Goal: Entertainment & Leisure: Consume media (video, audio)

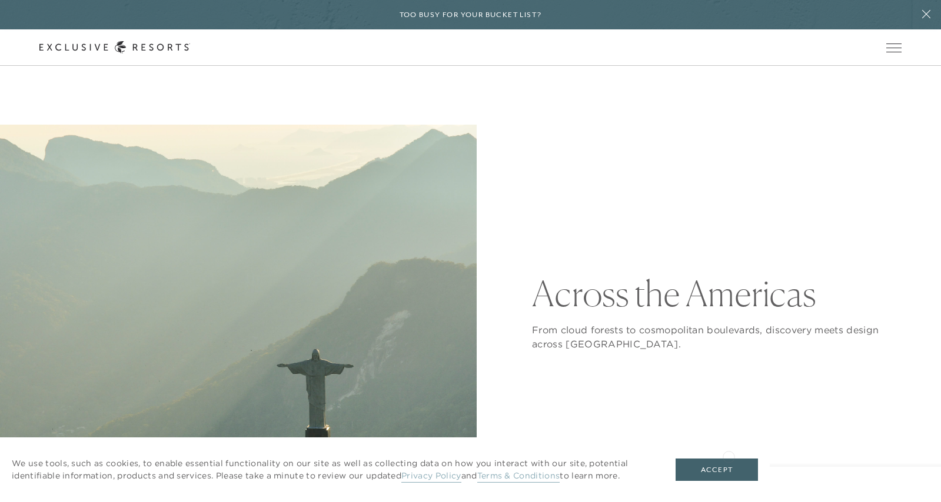
click at [728, 455] on div "We use tools, such as cookies, to enable essential functionality on our site as…" at bounding box center [385, 470] width 770 height 65
click at [728, 467] on button "Accept" at bounding box center [716, 470] width 82 height 22
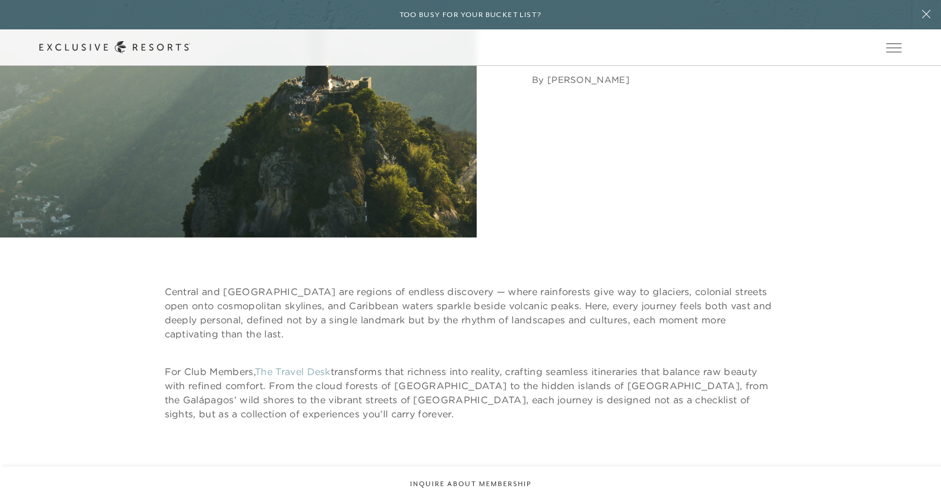
scroll to position [378, 0]
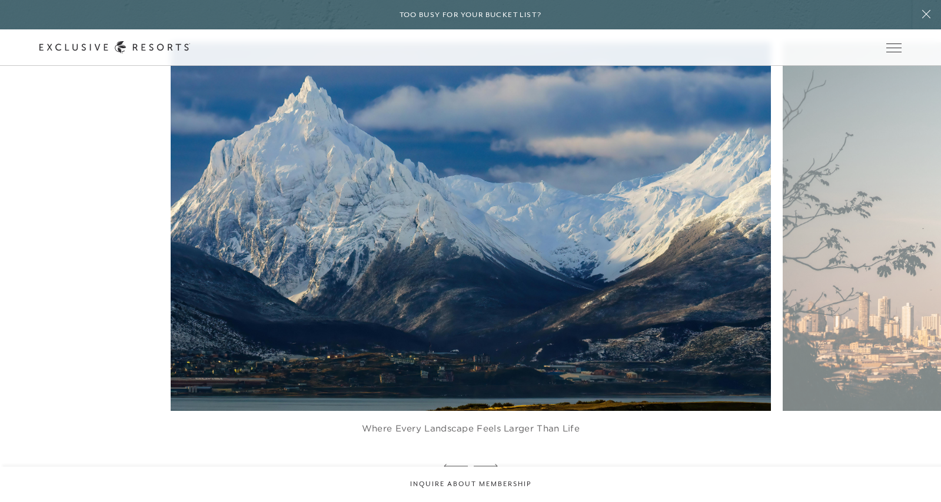
scroll to position [830, 0]
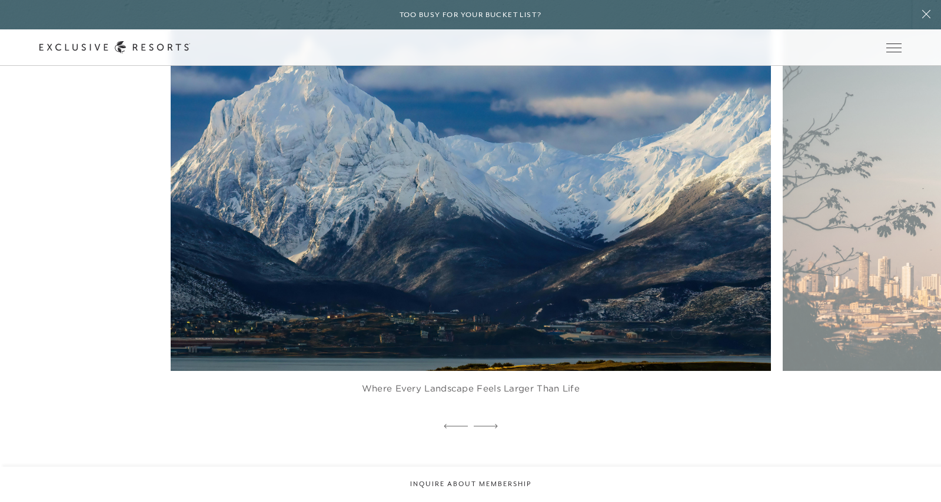
click at [570, 344] on figure "Where every landscape feels larger than life" at bounding box center [471, 210] width 600 height 416
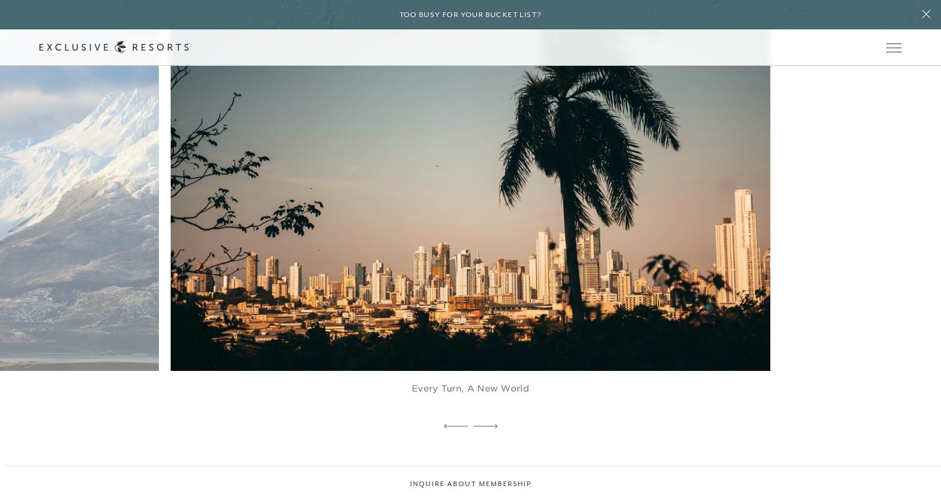
click at [562, 346] on figure "Every turn, a new world" at bounding box center [471, 210] width 600 height 416
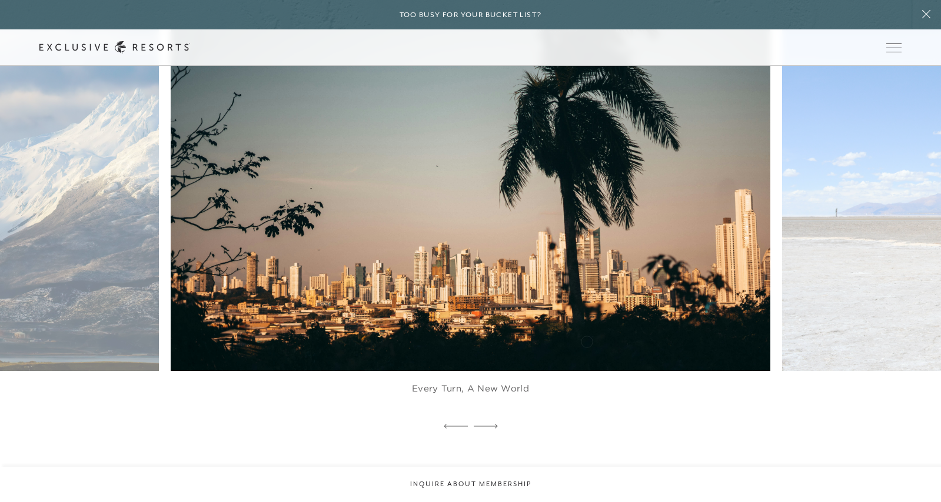
click at [572, 341] on figure "Every turn, a new world" at bounding box center [471, 210] width 600 height 416
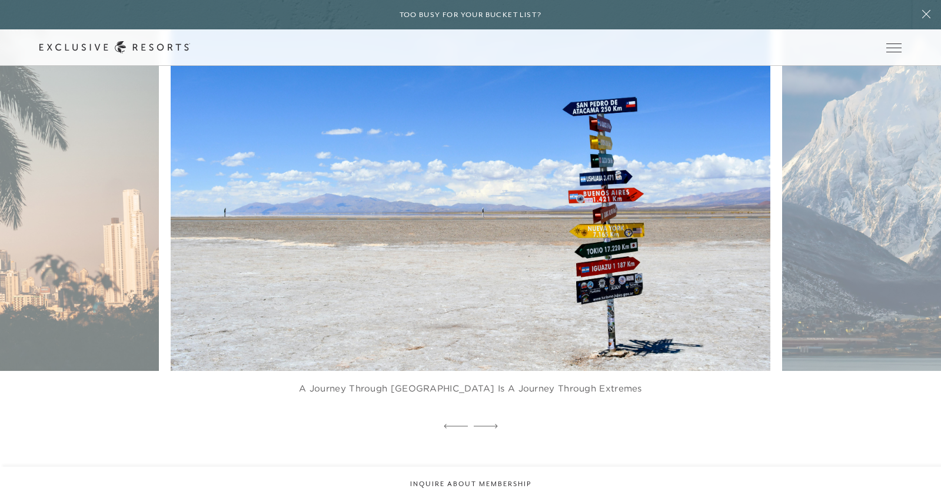
click at [555, 350] on figure "A journey through [GEOGRAPHIC_DATA] is a journey through extremes" at bounding box center [471, 210] width 600 height 416
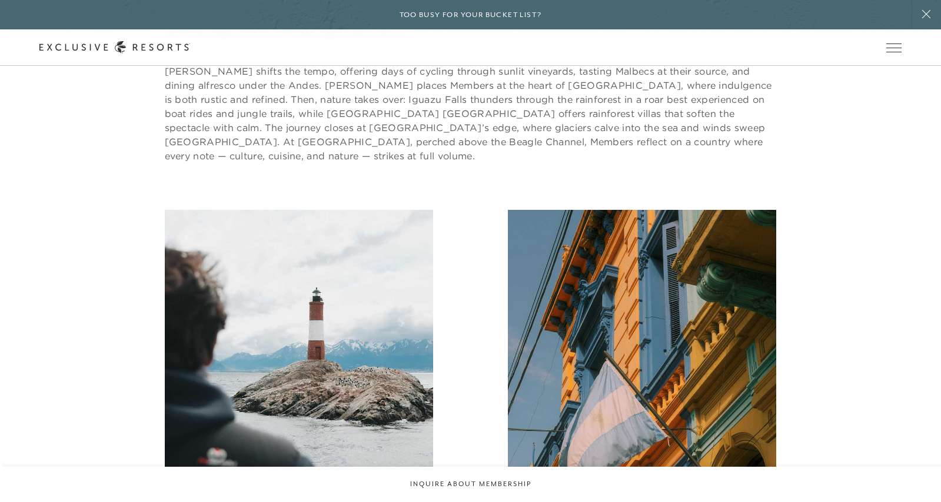
scroll to position [2171, 0]
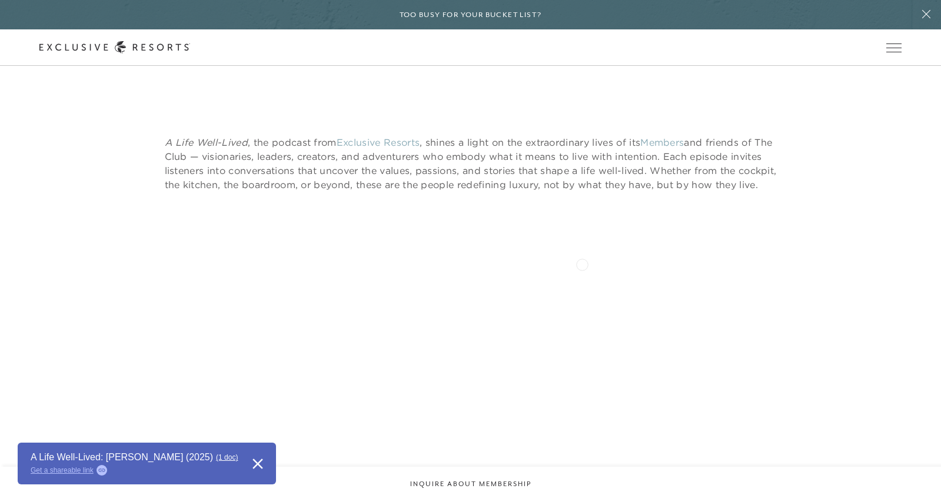
scroll to position [512, 0]
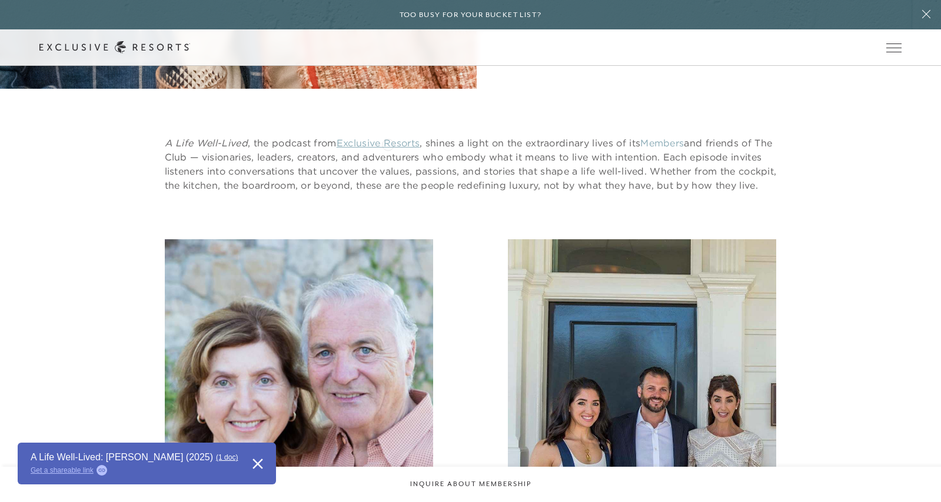
click at [388, 144] on link "Exclusive Resorts" at bounding box center [378, 143] width 83 height 12
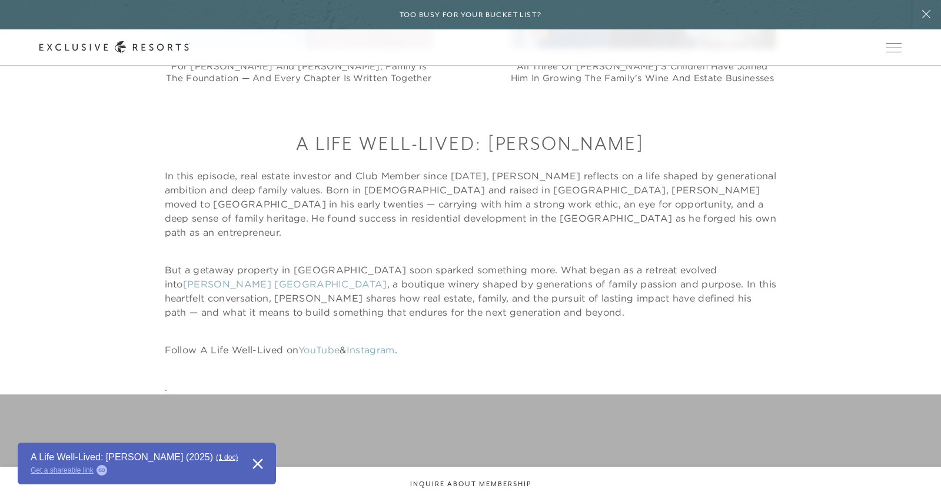
scroll to position [1063, 0]
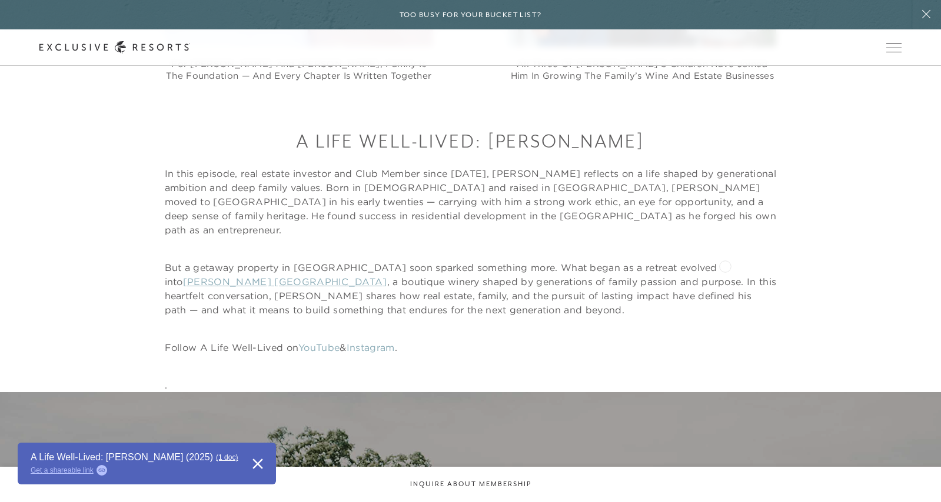
click at [387, 276] on link "Castellucci Napa Valley" at bounding box center [285, 282] width 204 height 12
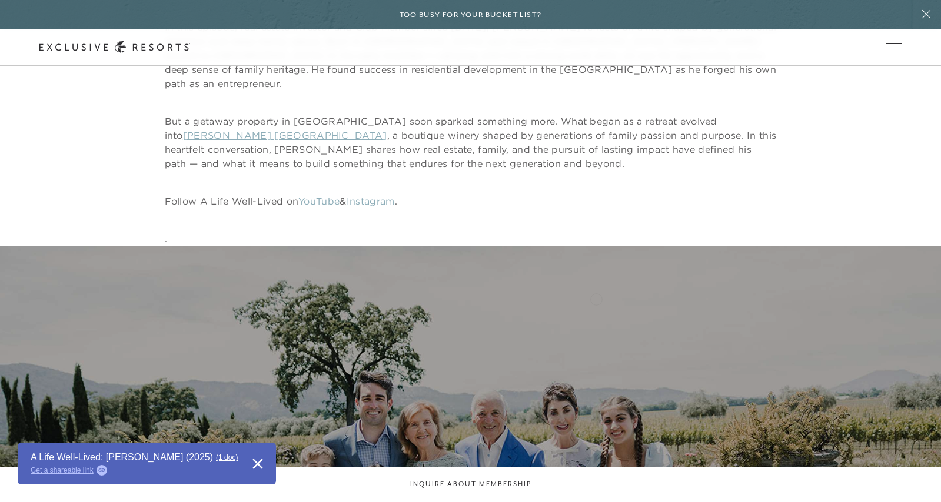
scroll to position [1224, 0]
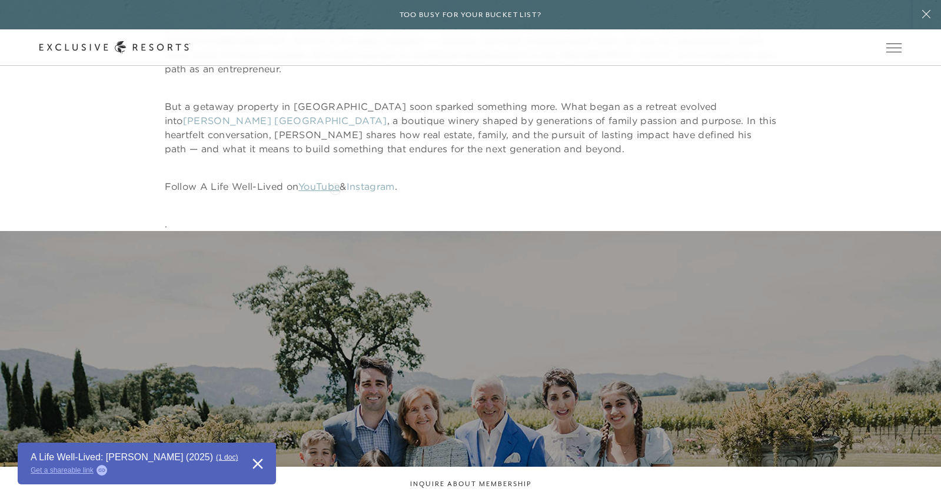
click at [335, 187] on link "YouTube" at bounding box center [318, 187] width 41 height 12
click at [391, 176] on div "A Life Well-Lived: Antonio Castellucci In this episode, real estate investor an…" at bounding box center [471, 99] width 612 height 264
click at [392, 183] on link "Instagram" at bounding box center [371, 187] width 48 height 12
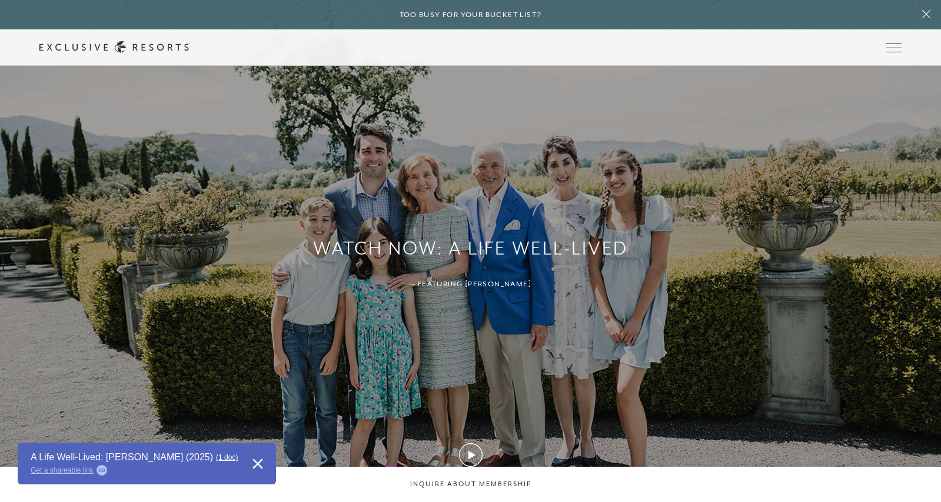
scroll to position [1458, 0]
click at [460, 324] on div "Watch Now: A Life Well-Lived — Featuring Antonio Castellucci" at bounding box center [470, 262] width 941 height 529
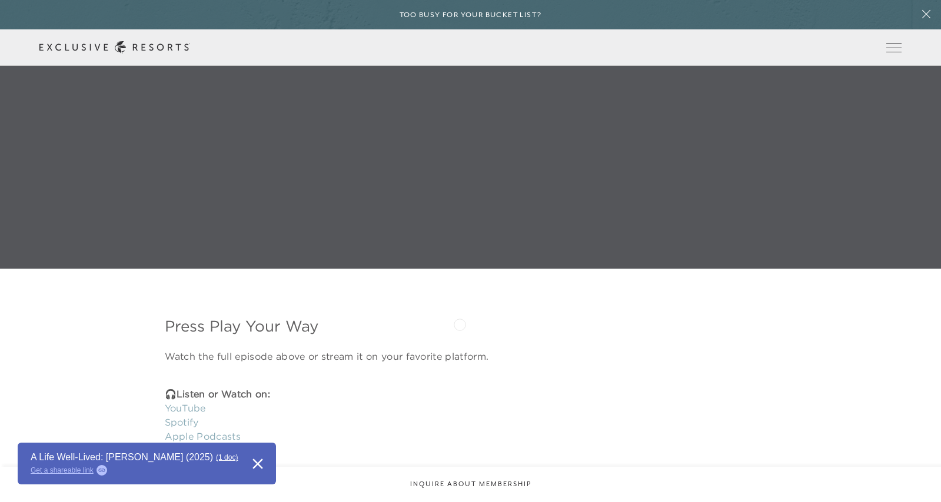
scroll to position [1726, 0]
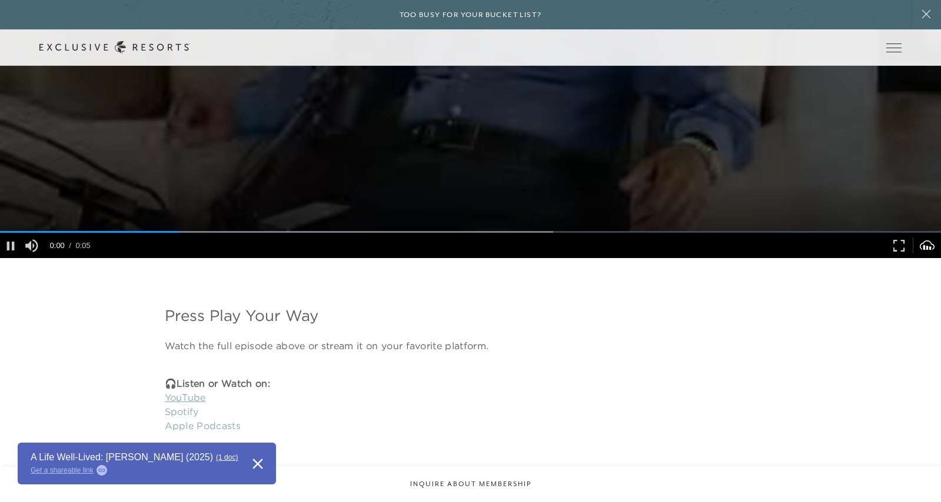
click at [182, 398] on link "YouTube" at bounding box center [185, 398] width 41 height 12
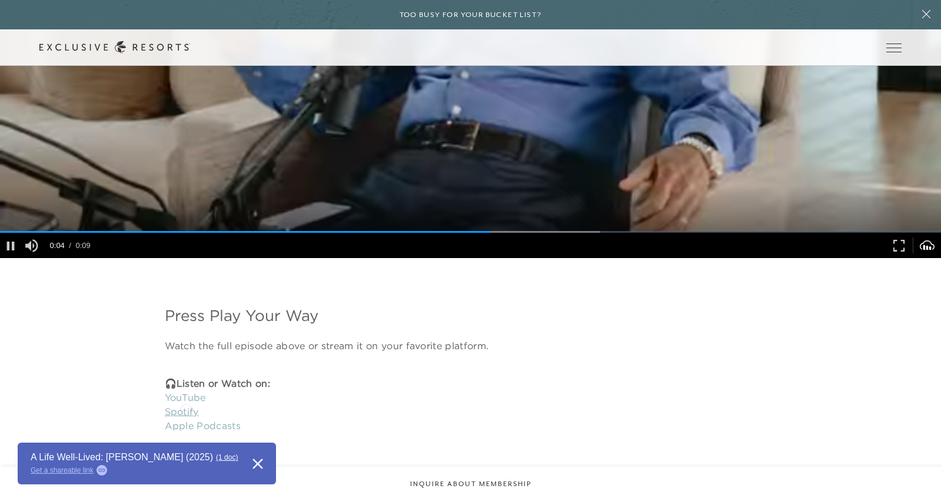
click at [186, 409] on link "Spotify" at bounding box center [182, 412] width 34 height 12
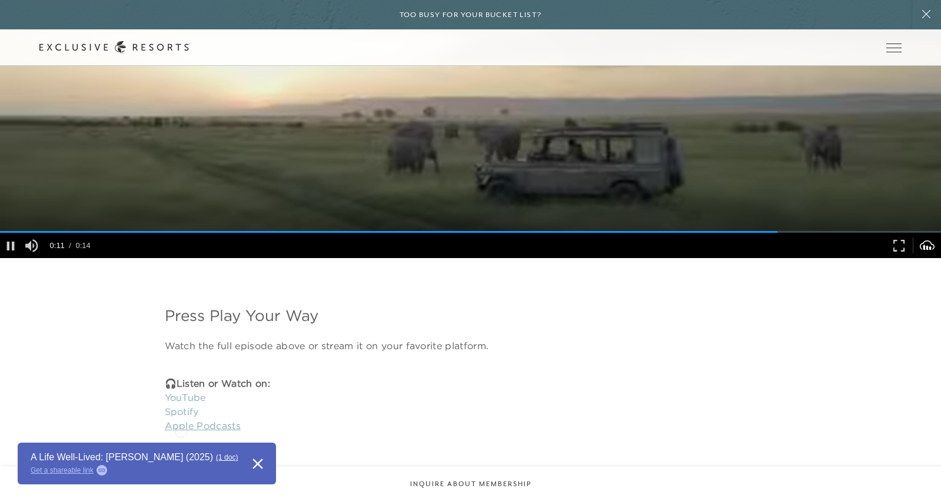
click at [188, 424] on link "Apple Podcasts" at bounding box center [203, 426] width 76 height 12
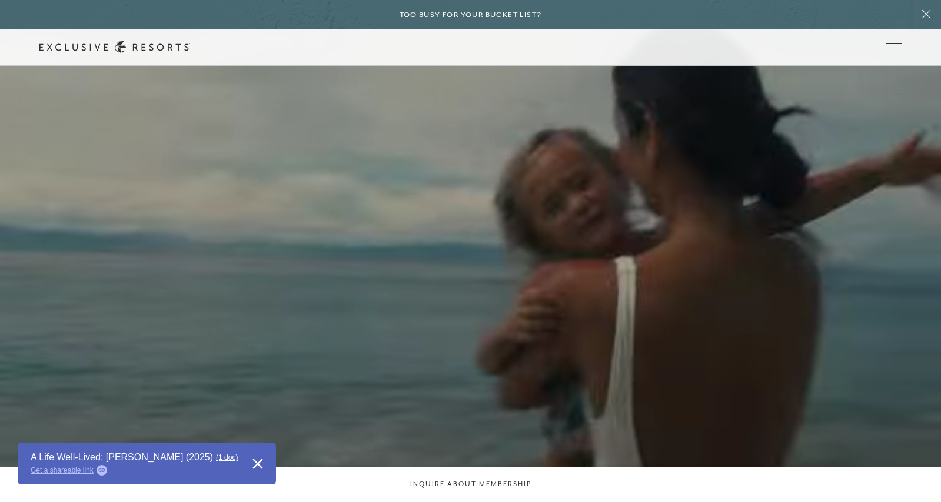
scroll to position [1483, 0]
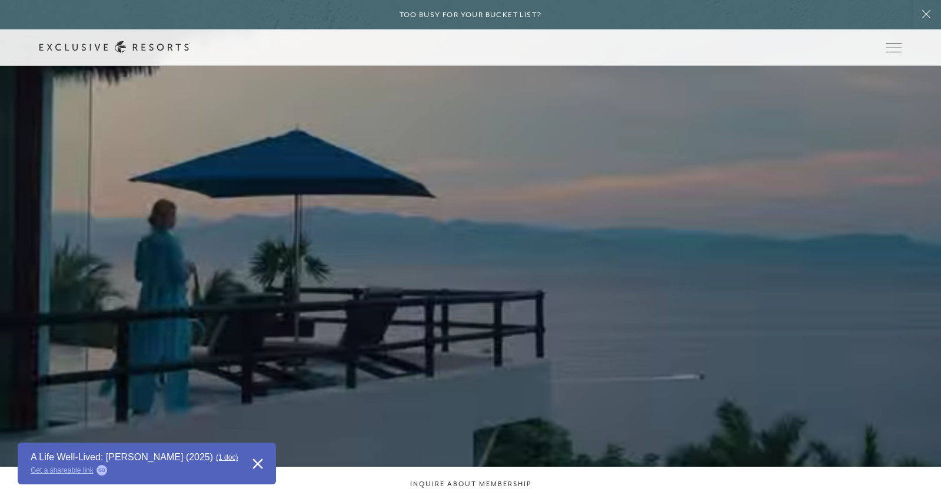
click at [527, 209] on video "Video Player" at bounding box center [470, 224] width 941 height 502
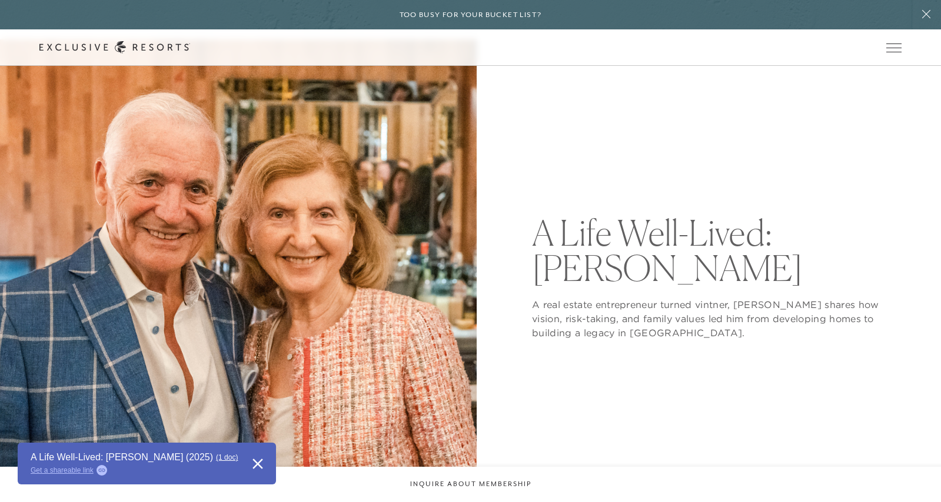
scroll to position [0, 0]
